Goal: Navigation & Orientation: Find specific page/section

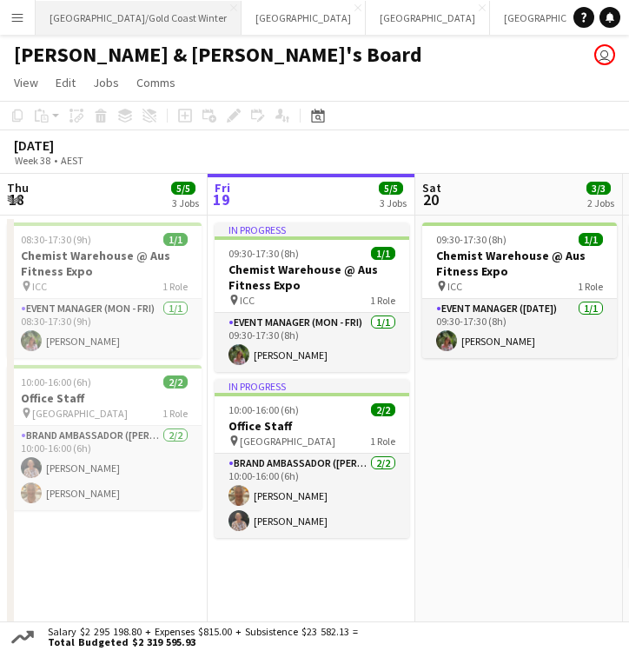
click at [86, 19] on button "[GEOGRAPHIC_DATA]/[GEOGRAPHIC_DATA] Winter Close" at bounding box center [139, 18] width 206 height 34
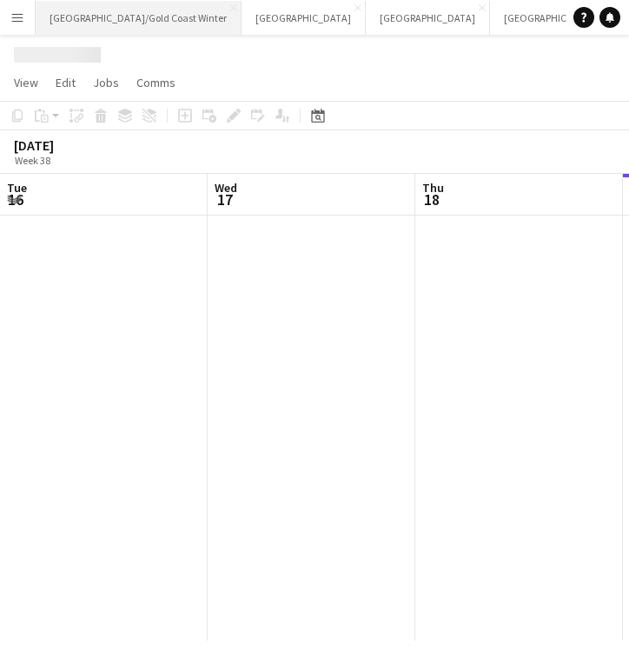
click at [86, 19] on button "[GEOGRAPHIC_DATA]/[GEOGRAPHIC_DATA] Winter Close" at bounding box center [139, 18] width 206 height 34
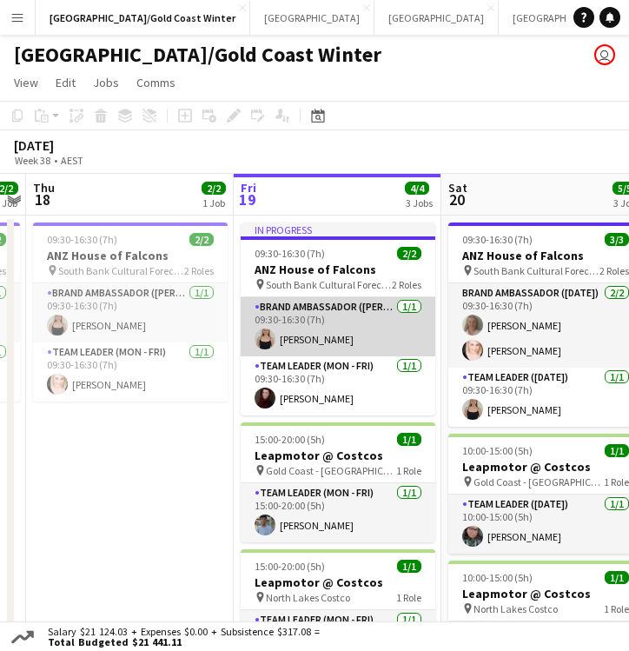
scroll to position [93, 0]
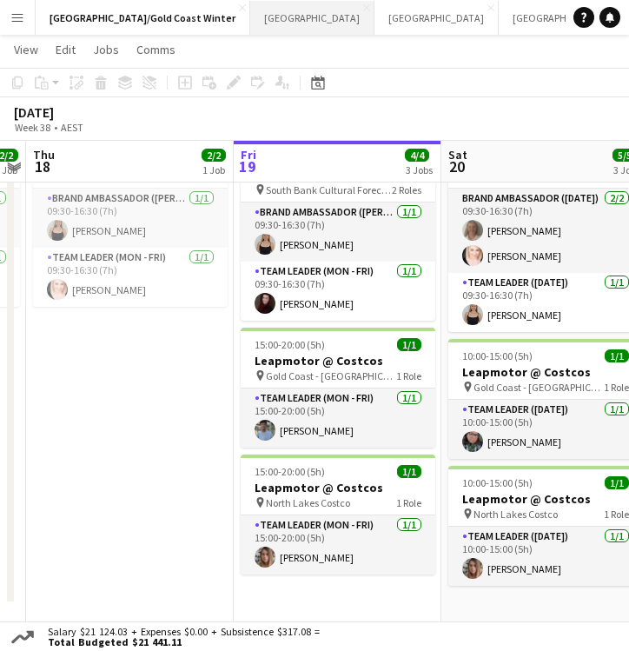
click at [250, 22] on button "Sydney Close" at bounding box center [312, 18] width 124 height 34
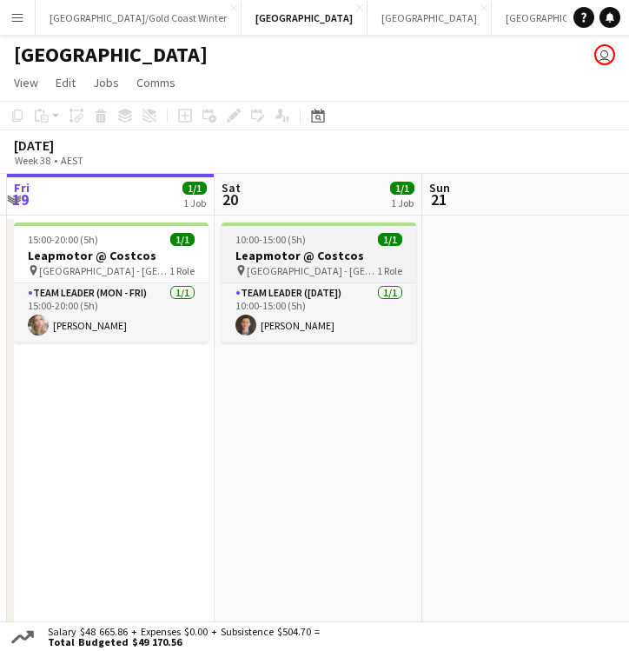
scroll to position [0, 388]
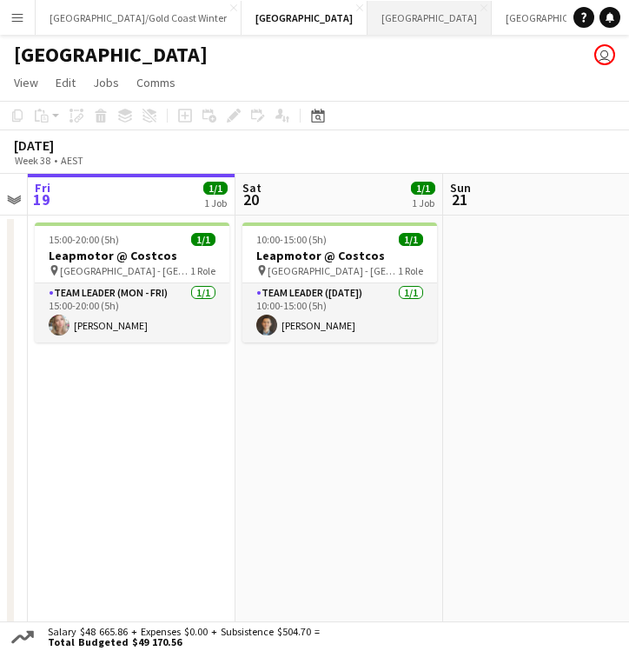
click at [368, 24] on button "Melbourne Close" at bounding box center [430, 18] width 124 height 34
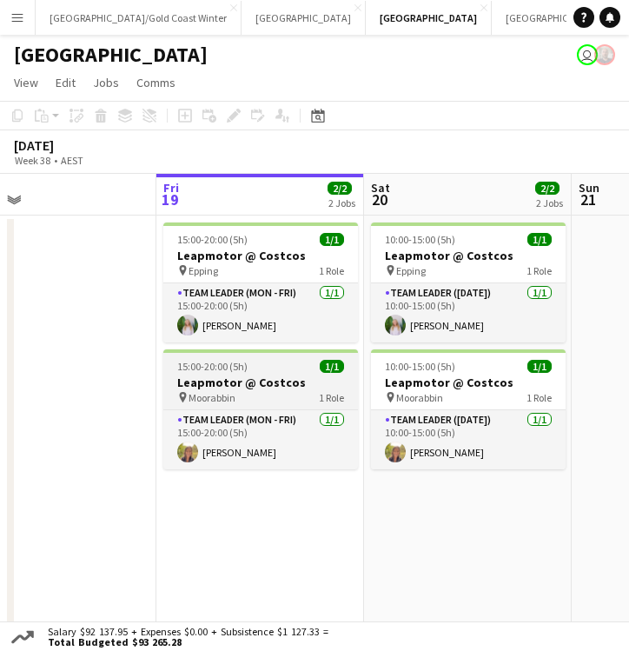
scroll to position [0, 472]
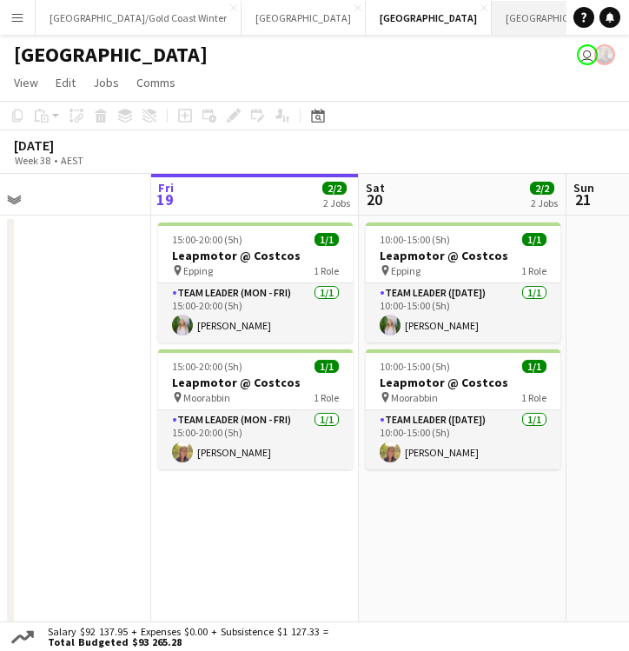
click at [492, 28] on button "Adelaide Close" at bounding box center [554, 18] width 124 height 34
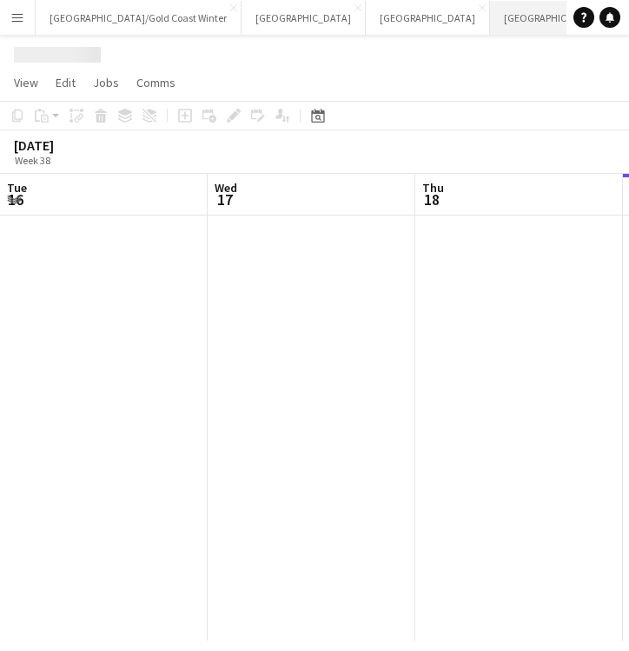
scroll to position [0, 415]
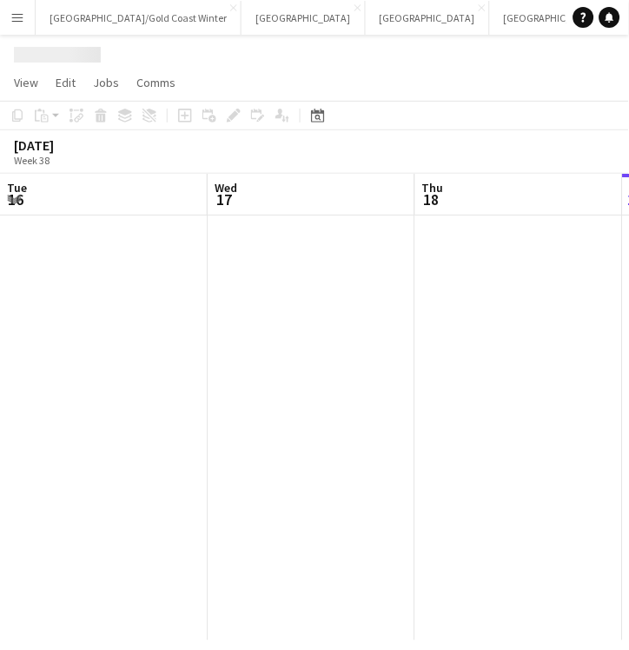
scroll to position [0, 415]
